Goal: Task Accomplishment & Management: Manage account settings

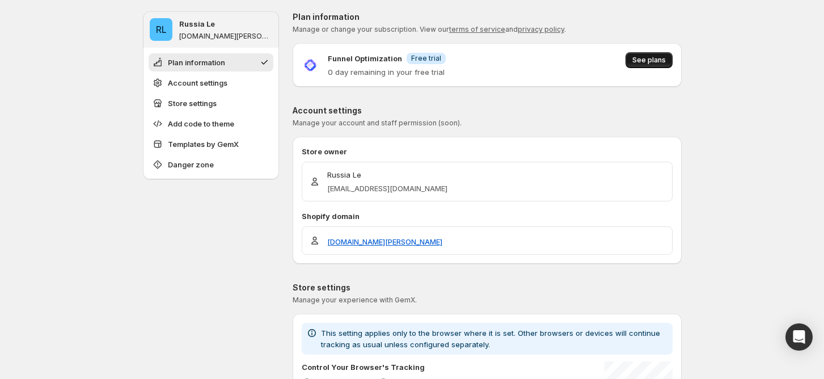
click at [670, 64] on button "See plans" at bounding box center [648, 60] width 47 height 16
